Goal: Information Seeking & Learning: Learn about a topic

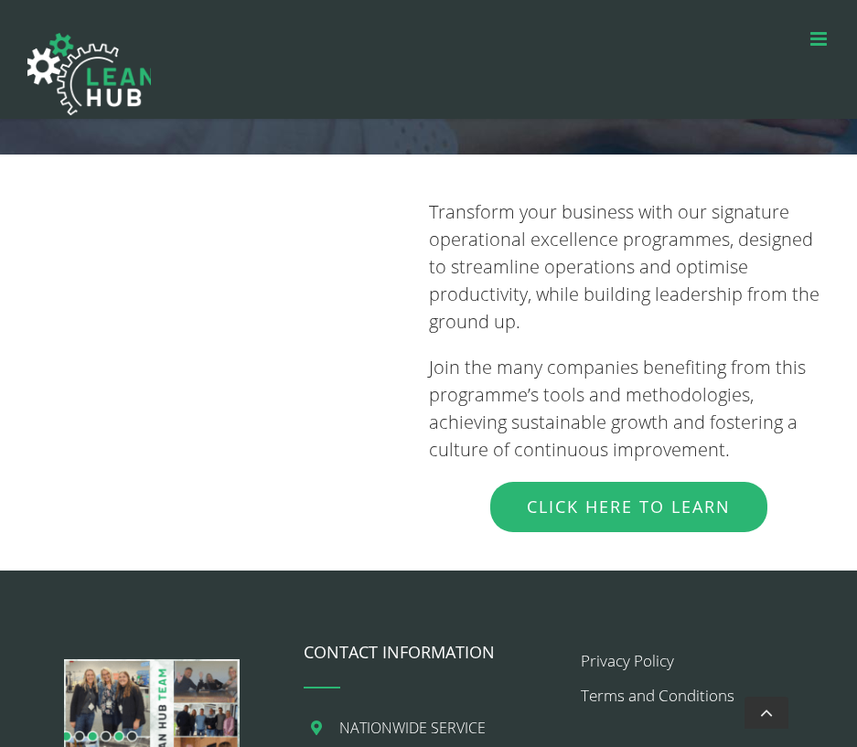
scroll to position [1810, 0]
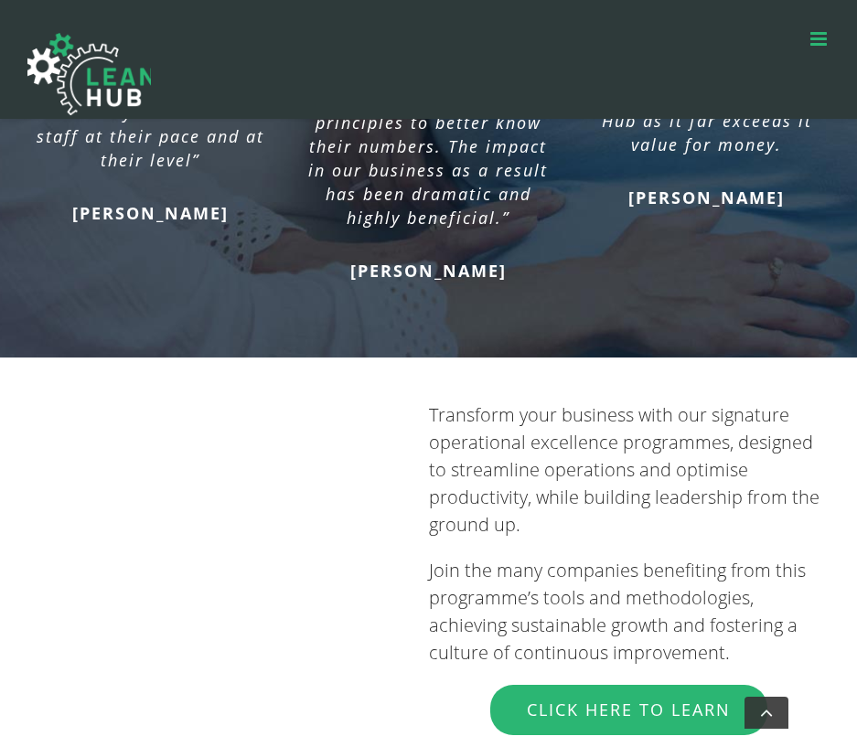
click at [159, 640] on div "Transform your business with our signature operational excellence programmes, d…" at bounding box center [428, 583] width 802 height 382
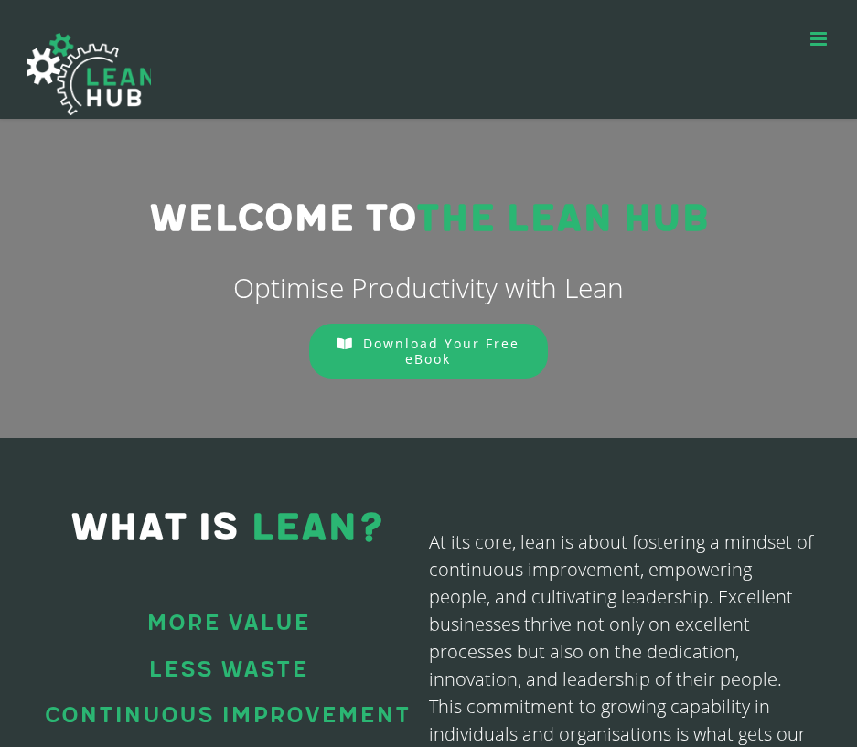
scroll to position [0, 0]
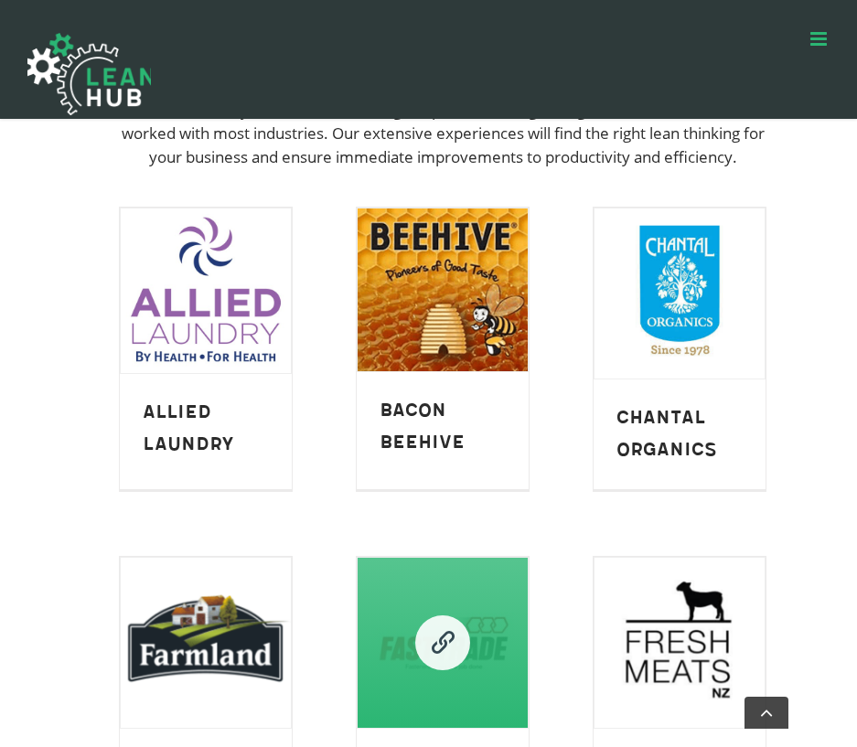
scroll to position [183, 0]
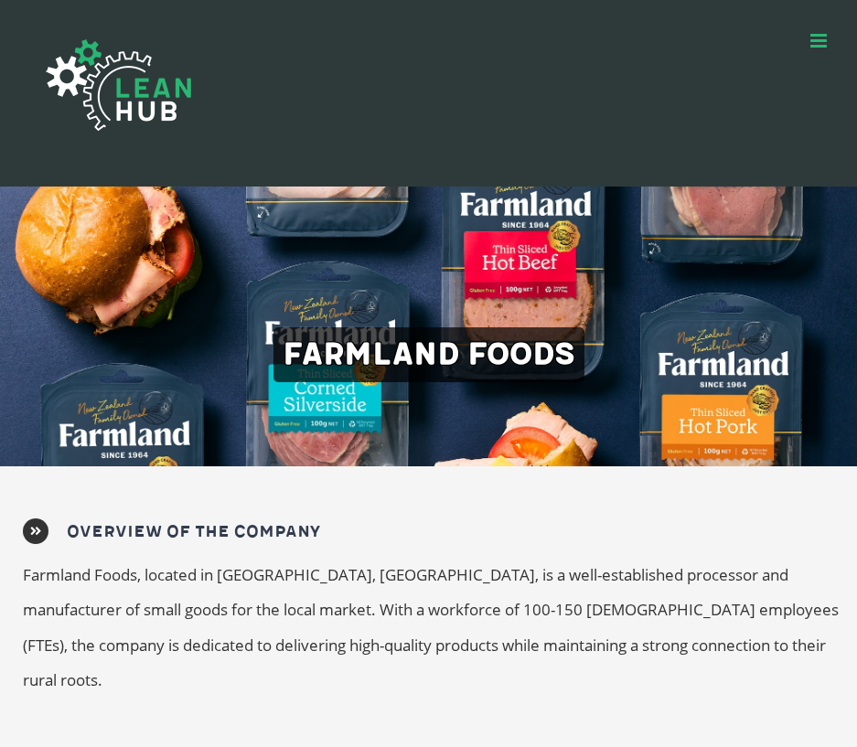
click at [462, 356] on span "Farmland Foods" at bounding box center [429, 355] width 311 height 55
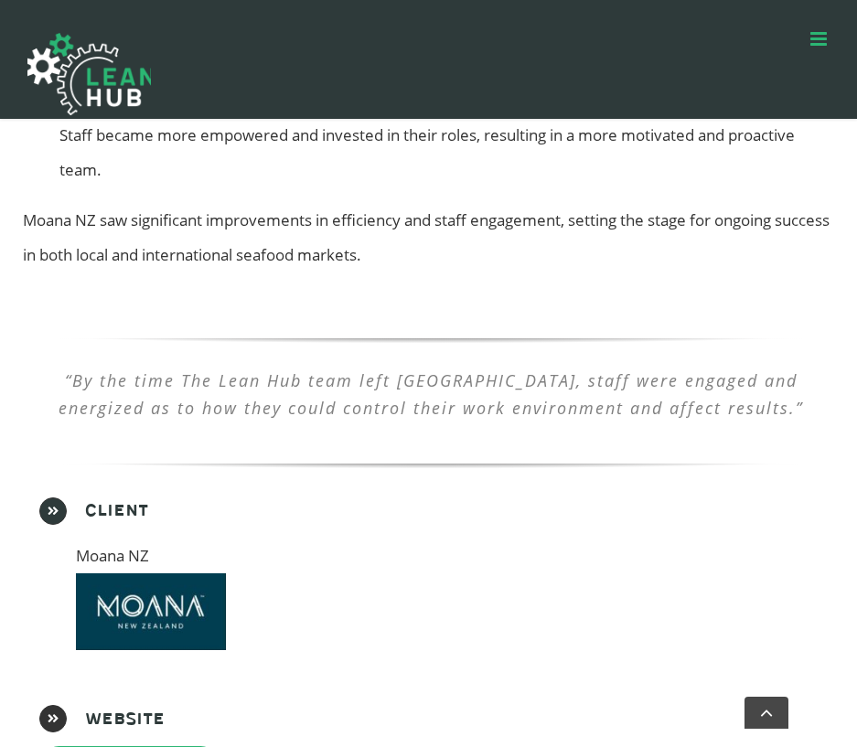
click at [257, 386] on span "“By the time The Lean Hub team left Moana, staff were engaged and energized as …" at bounding box center [431, 394] width 745 height 49
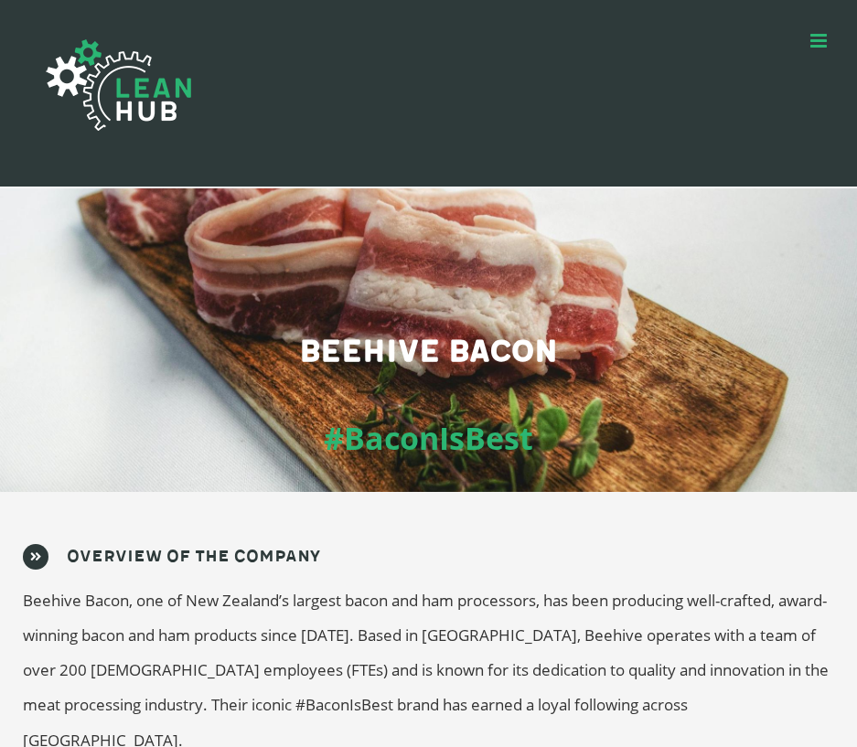
click at [232, 620] on div "Beehive Bacon, one of New Zealand’s largest bacon and ham processors, has been …" at bounding box center [431, 671] width 816 height 175
click at [229, 609] on span "Beehive Bacon, one of New Zealand’s largest bacon and ham processors, has been …" at bounding box center [426, 670] width 806 height 161
click at [193, 560] on h2 "Overview of the Company" at bounding box center [193, 557] width 253 height 26
click at [29, 546] on icon at bounding box center [36, 557] width 26 height 26
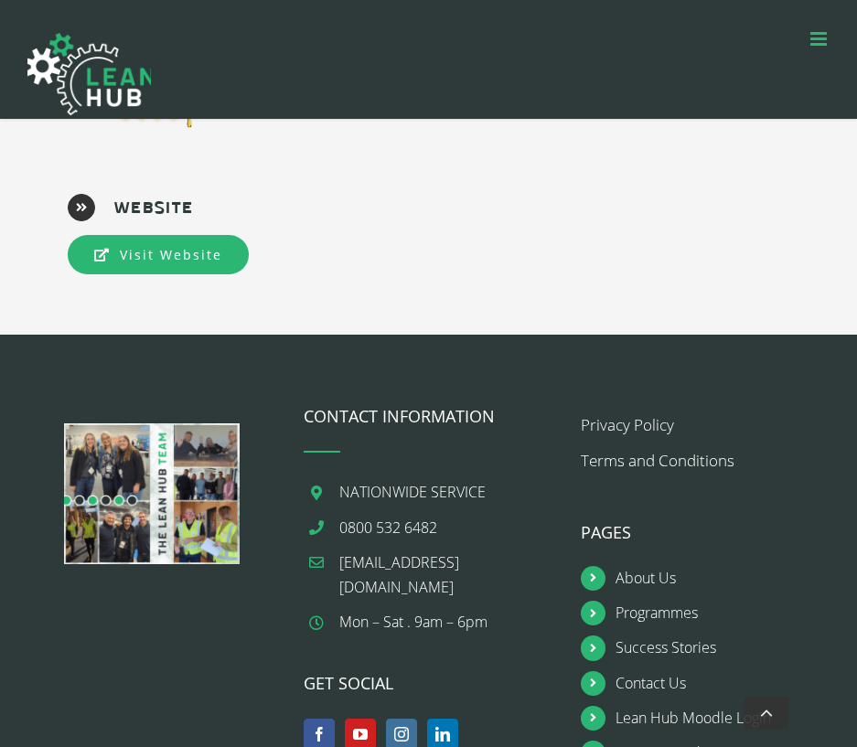
scroll to position [1812, 0]
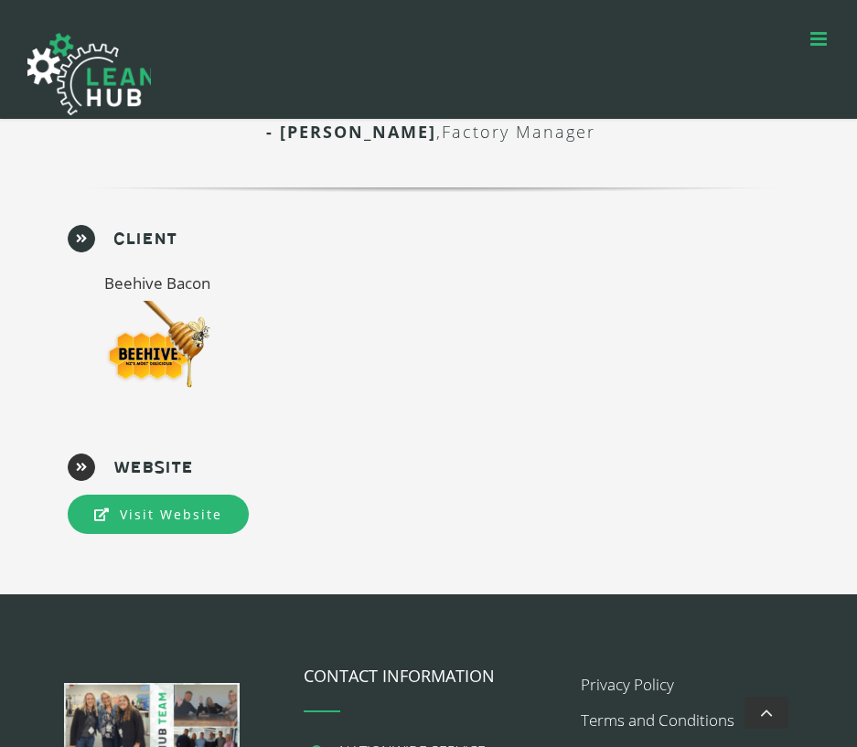
click at [157, 351] on img at bounding box center [161, 350] width 115 height 98
click at [160, 317] on img at bounding box center [161, 350] width 115 height 98
click at [171, 246] on h2 "Client" at bounding box center [144, 238] width 63 height 27
click at [147, 239] on h2 "Client" at bounding box center [144, 238] width 63 height 27
click at [73, 233] on icon at bounding box center [81, 238] width 27 height 27
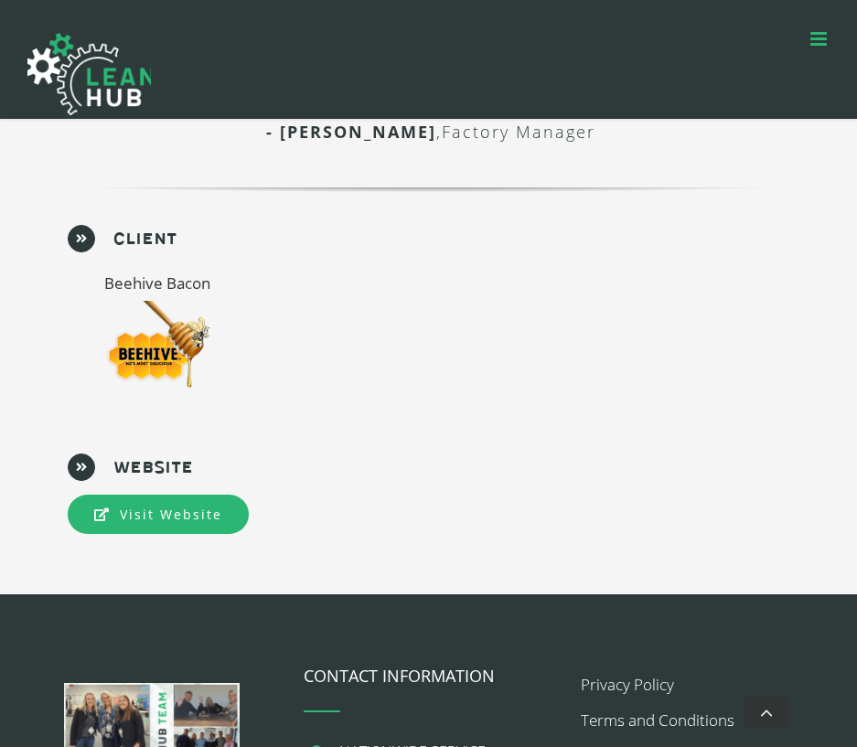
click at [120, 463] on h2 "Website" at bounding box center [153, 467] width 80 height 27
click at [79, 463] on icon at bounding box center [81, 467] width 27 height 27
click at [133, 517] on span "Visit Website" at bounding box center [171, 514] width 102 height 17
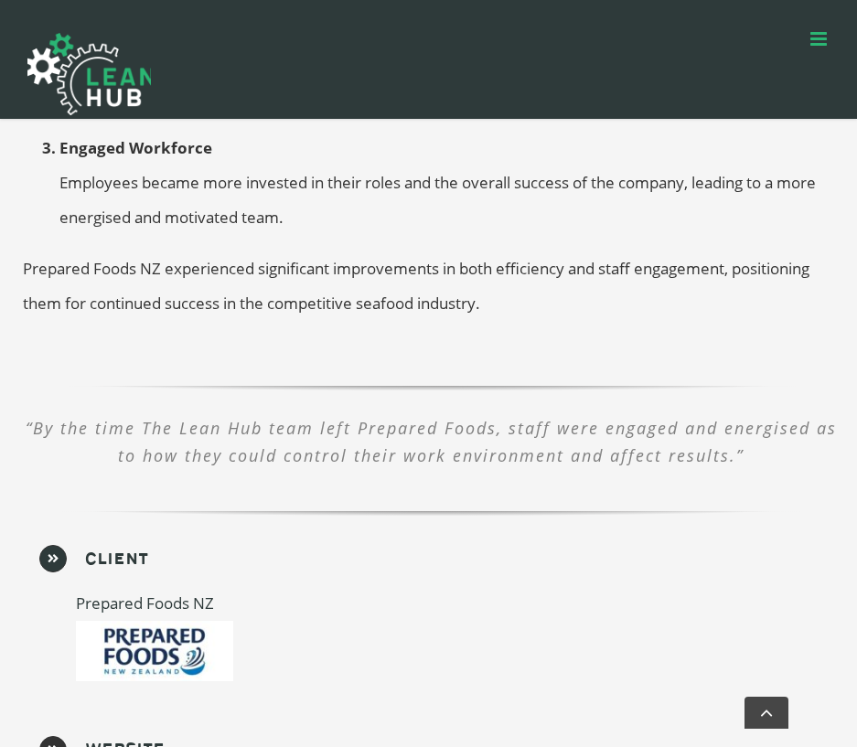
scroll to position [1745, 0]
